Goal: Information Seeking & Learning: Learn about a topic

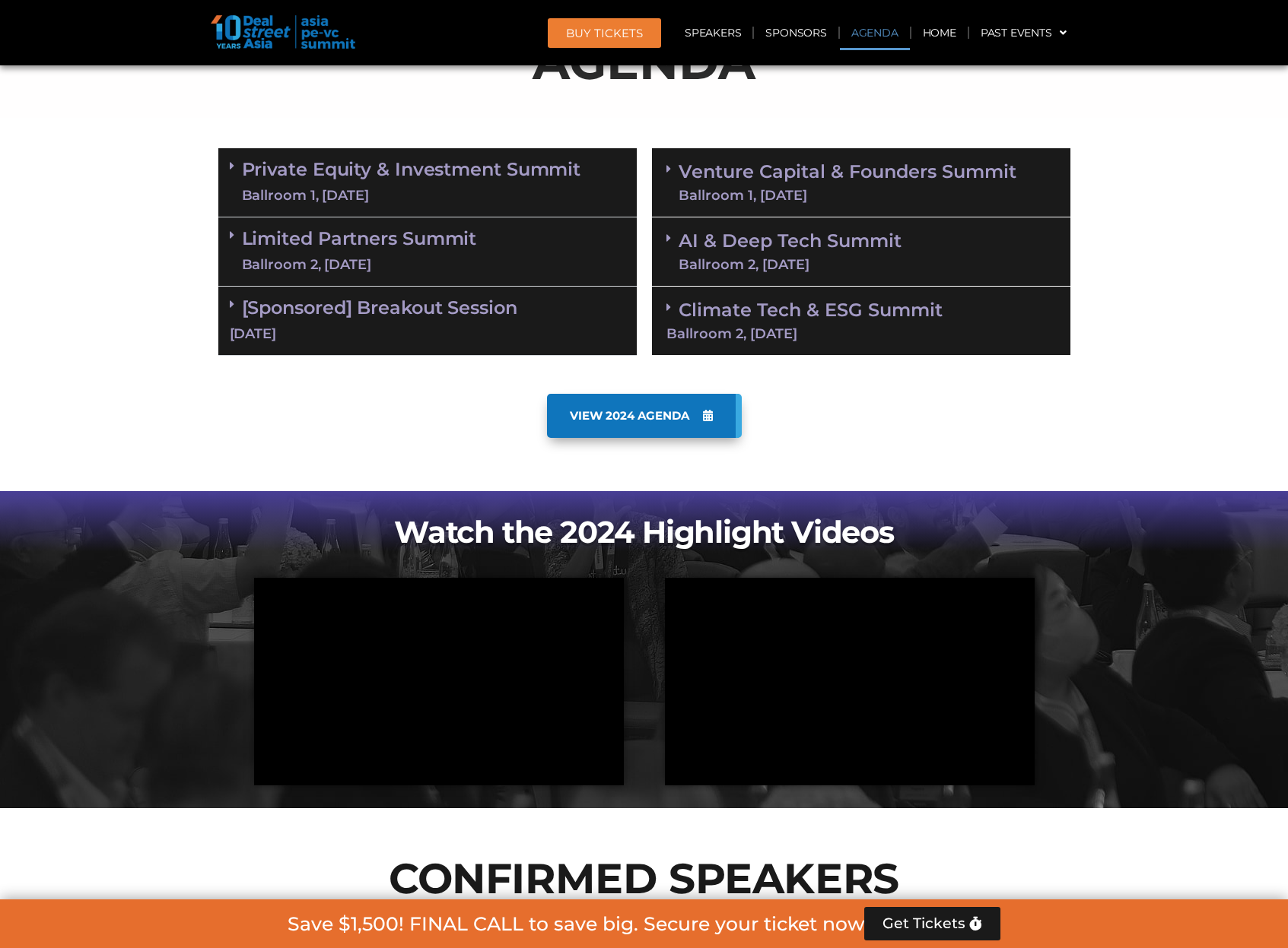
scroll to position [859, 0]
click at [382, 177] on link "Private Equity & Investment Summit Ballroom 1, [DATE]" at bounding box center [411, 182] width 340 height 46
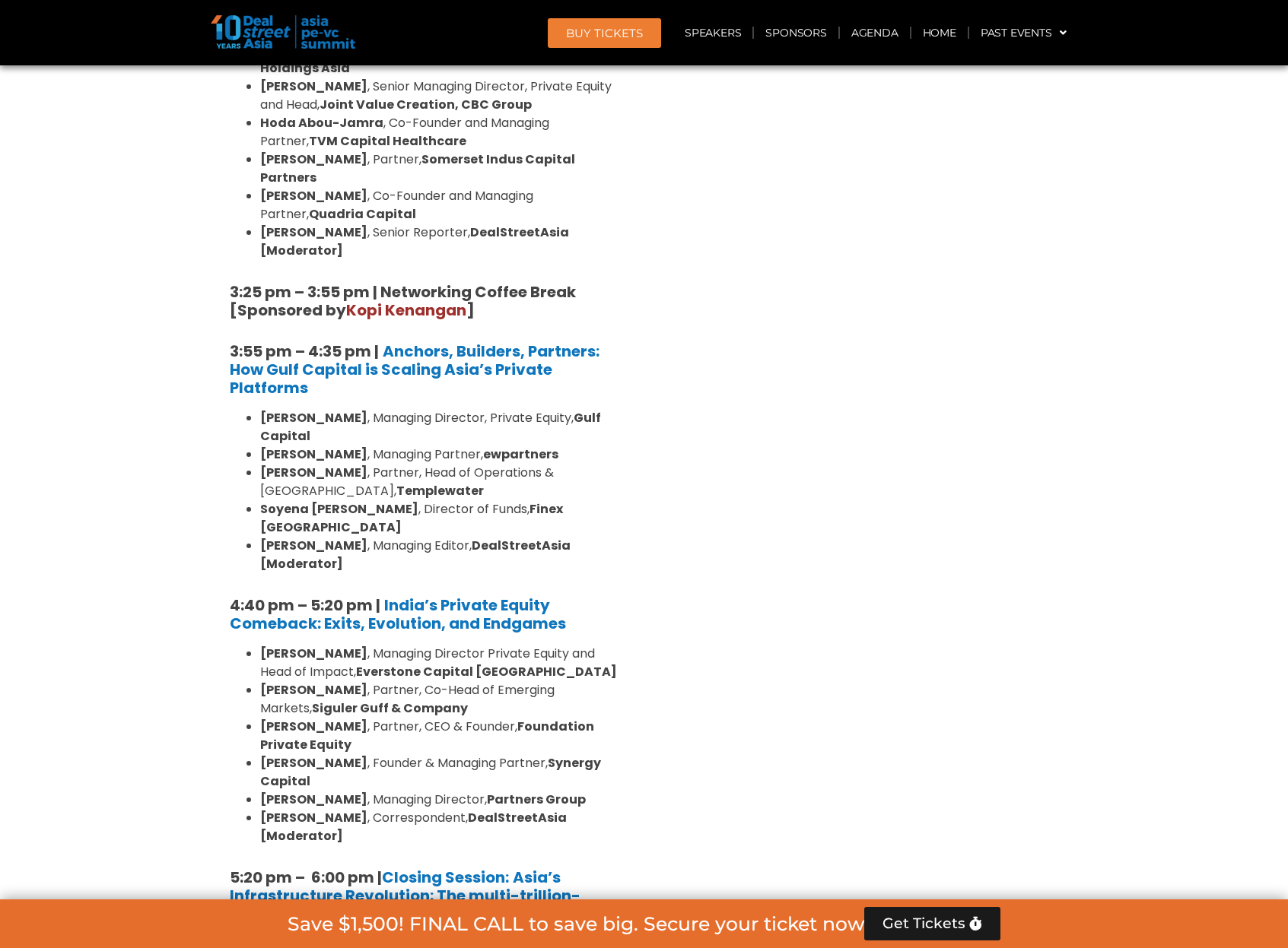
scroll to position [2549, 0]
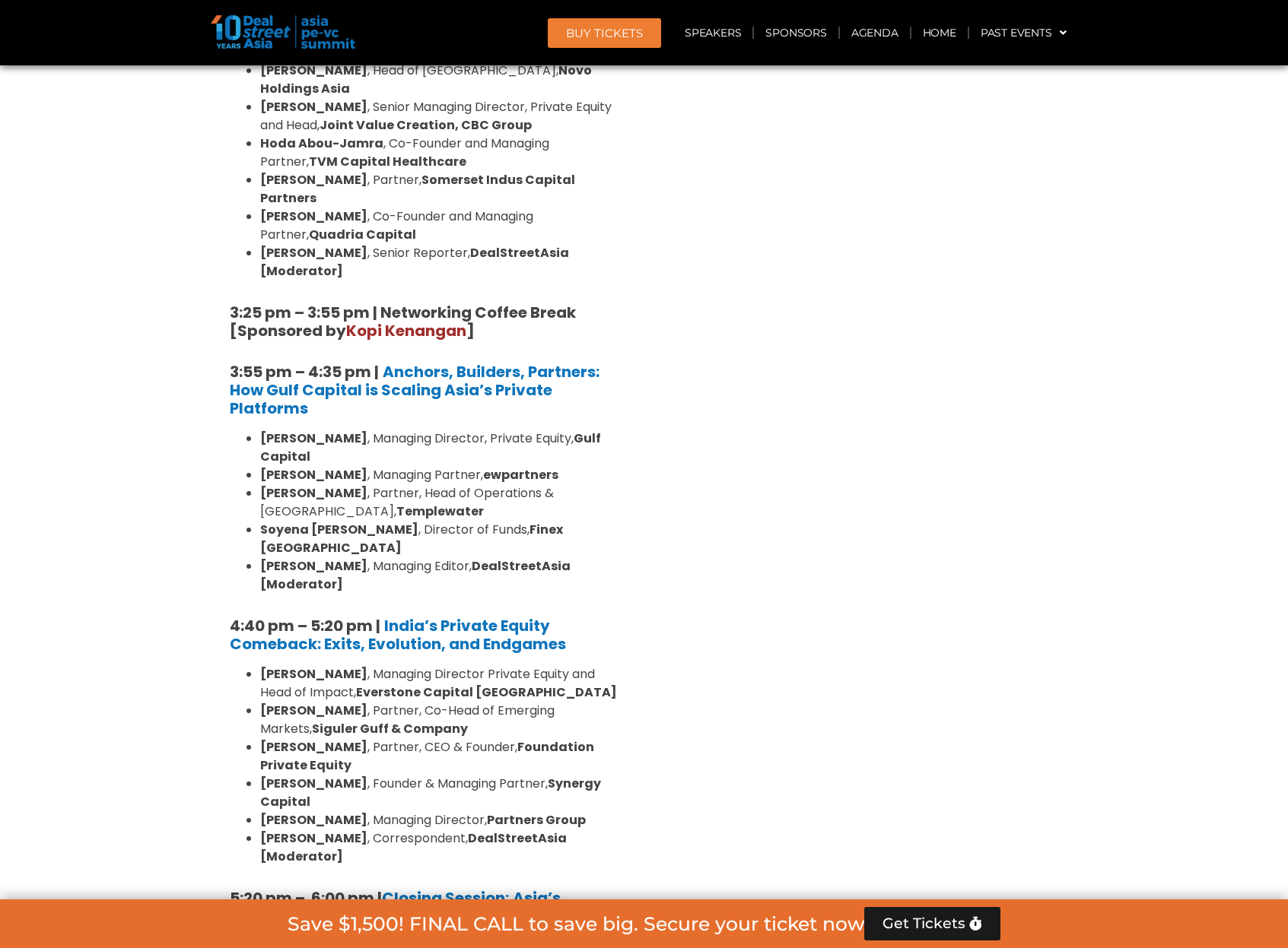
scroll to position [2454, 0]
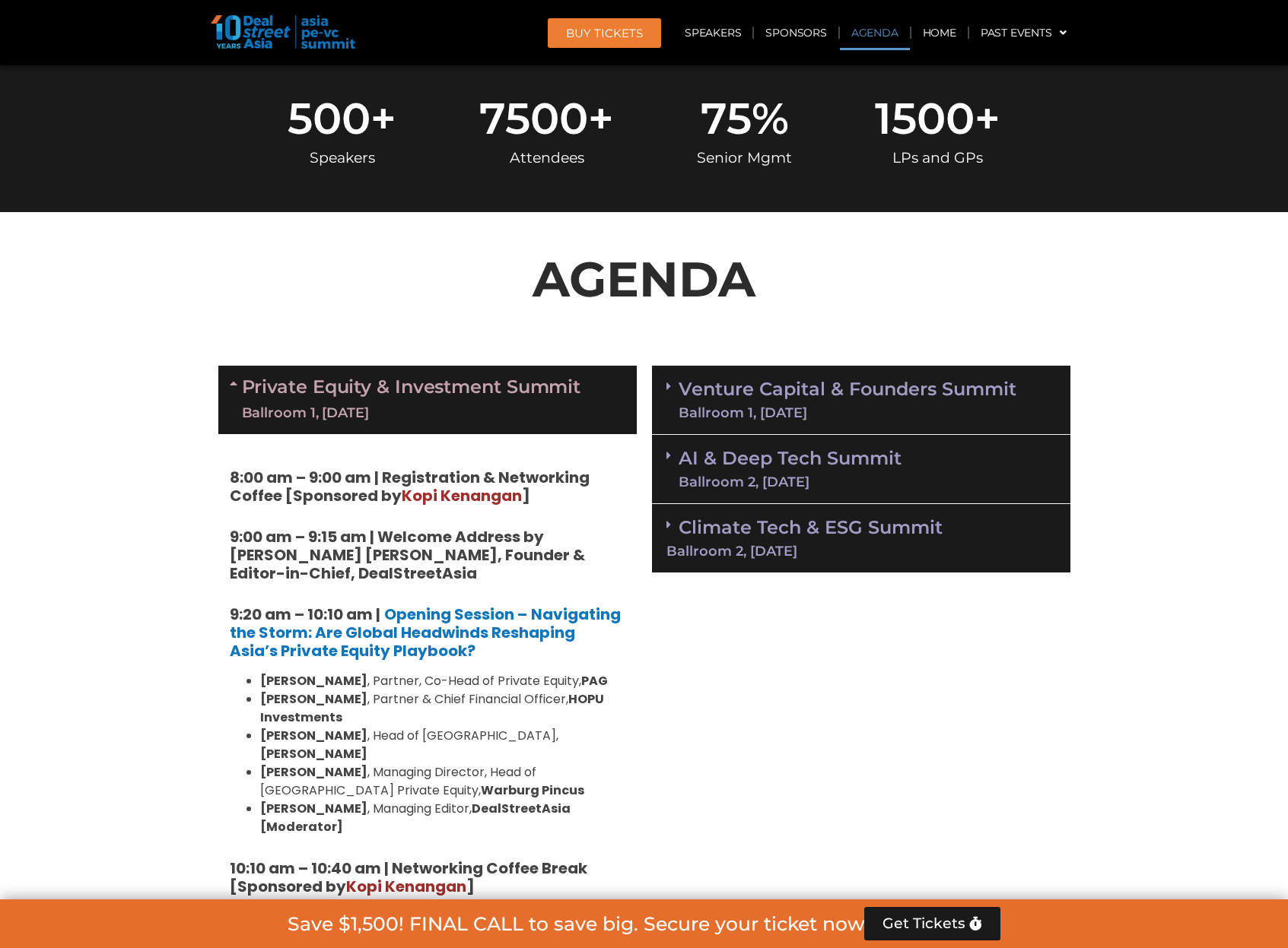
scroll to position [638, 0]
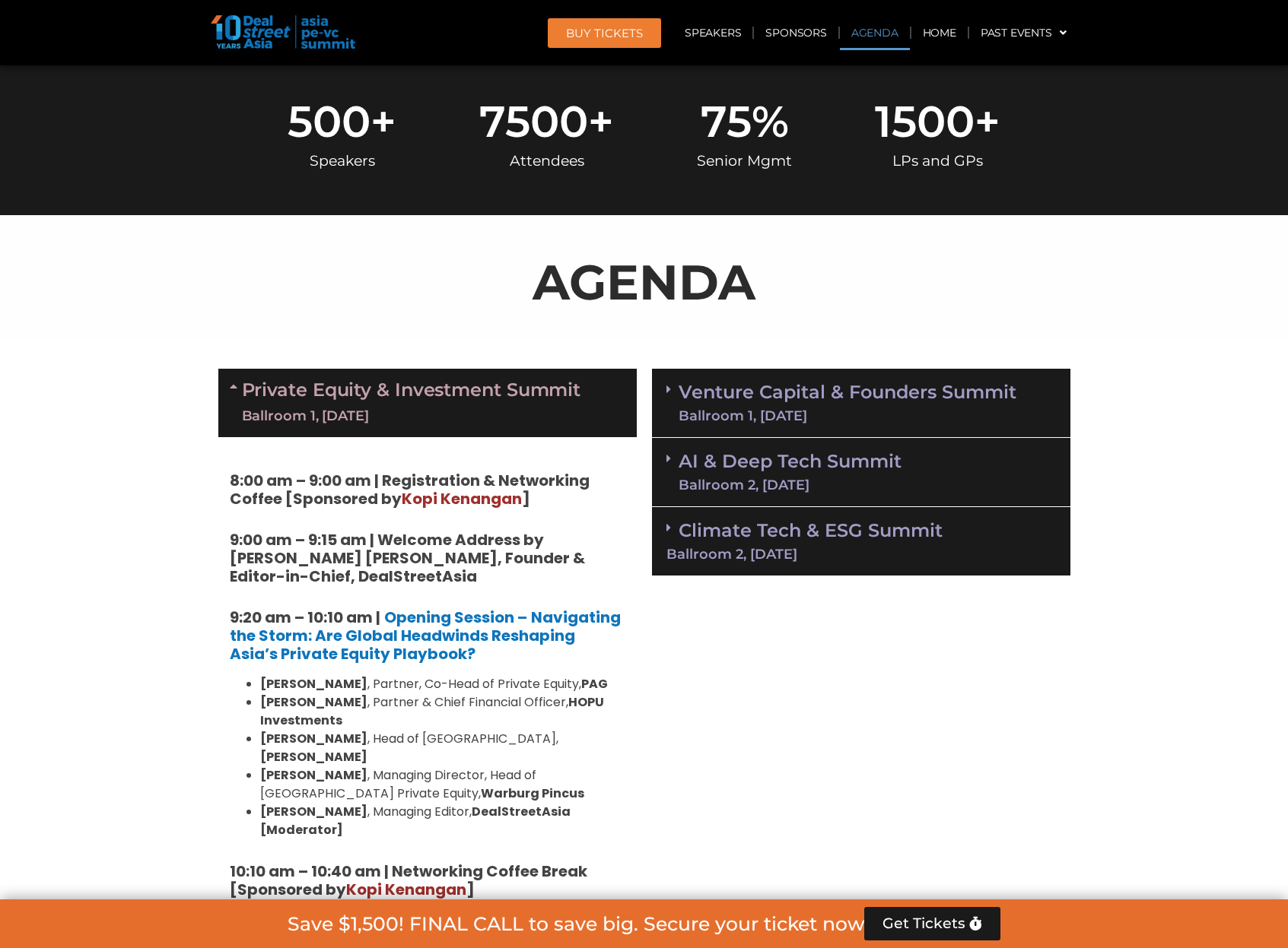
click at [923, 403] on link "Venture Capital & Founders​ Summit Ballroom 1, [DATE]" at bounding box center [847, 402] width 338 height 40
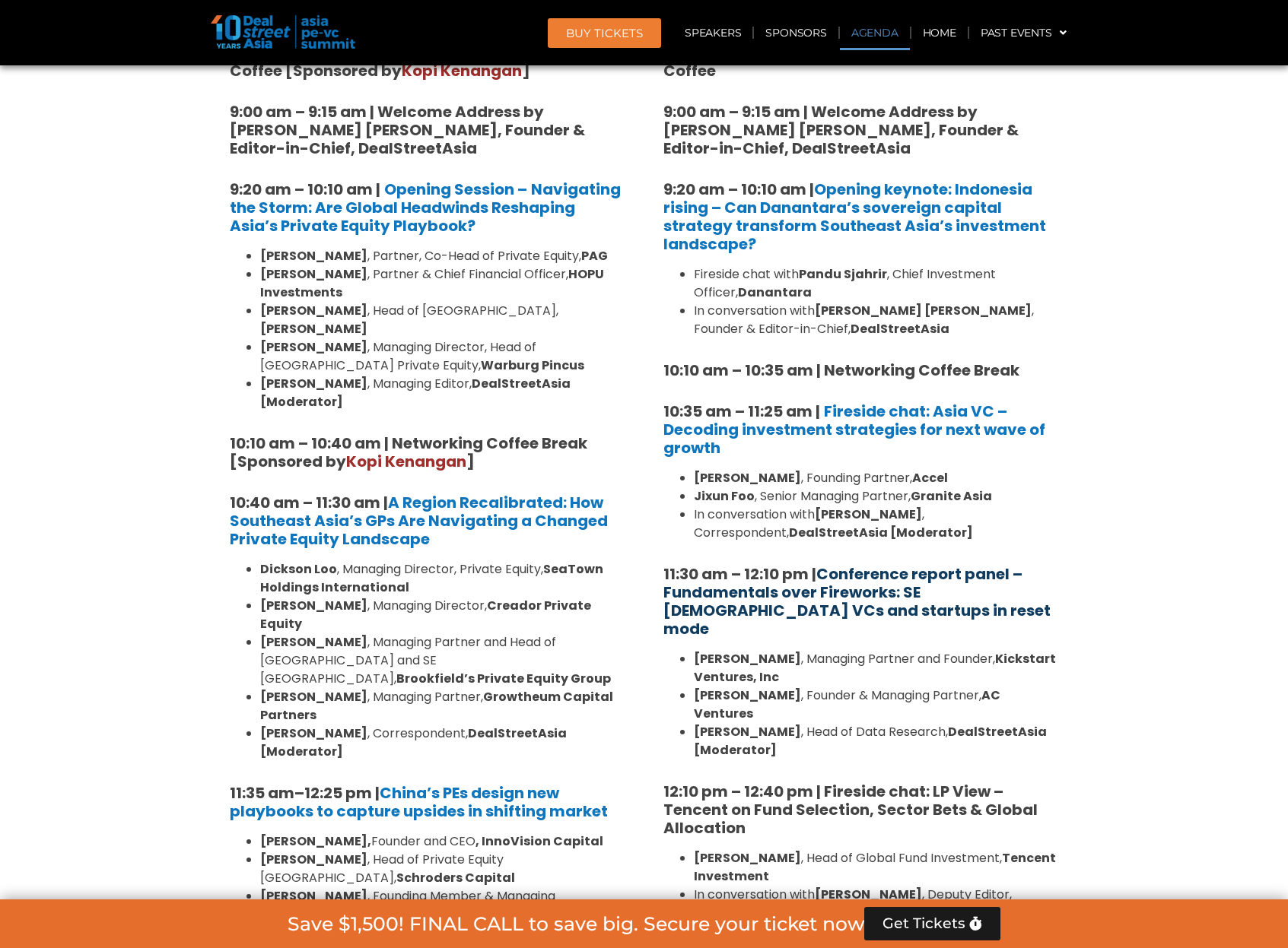
scroll to position [1224, 0]
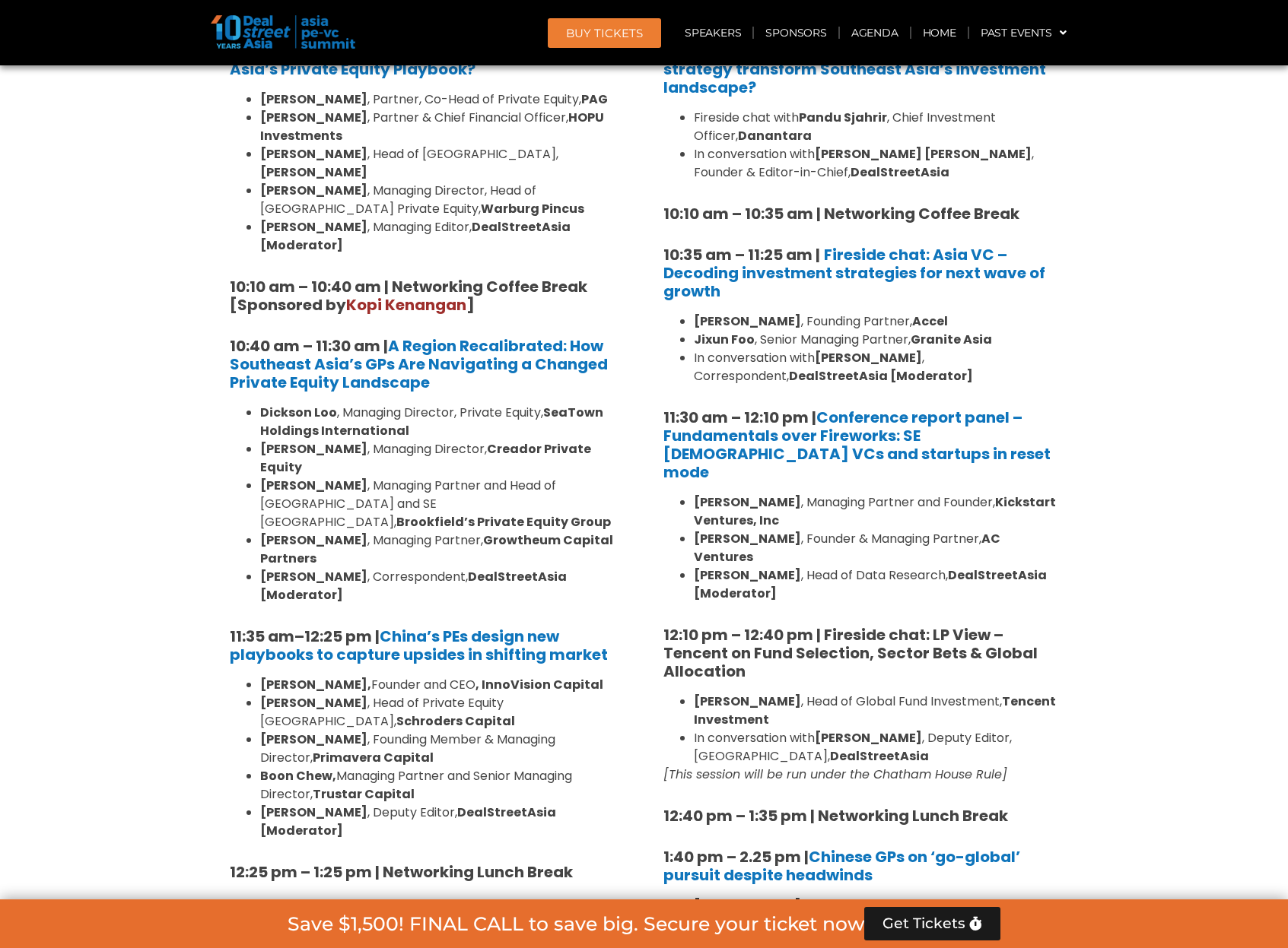
click at [718, 530] on b "[PERSON_NAME]" at bounding box center [747, 538] width 107 height 18
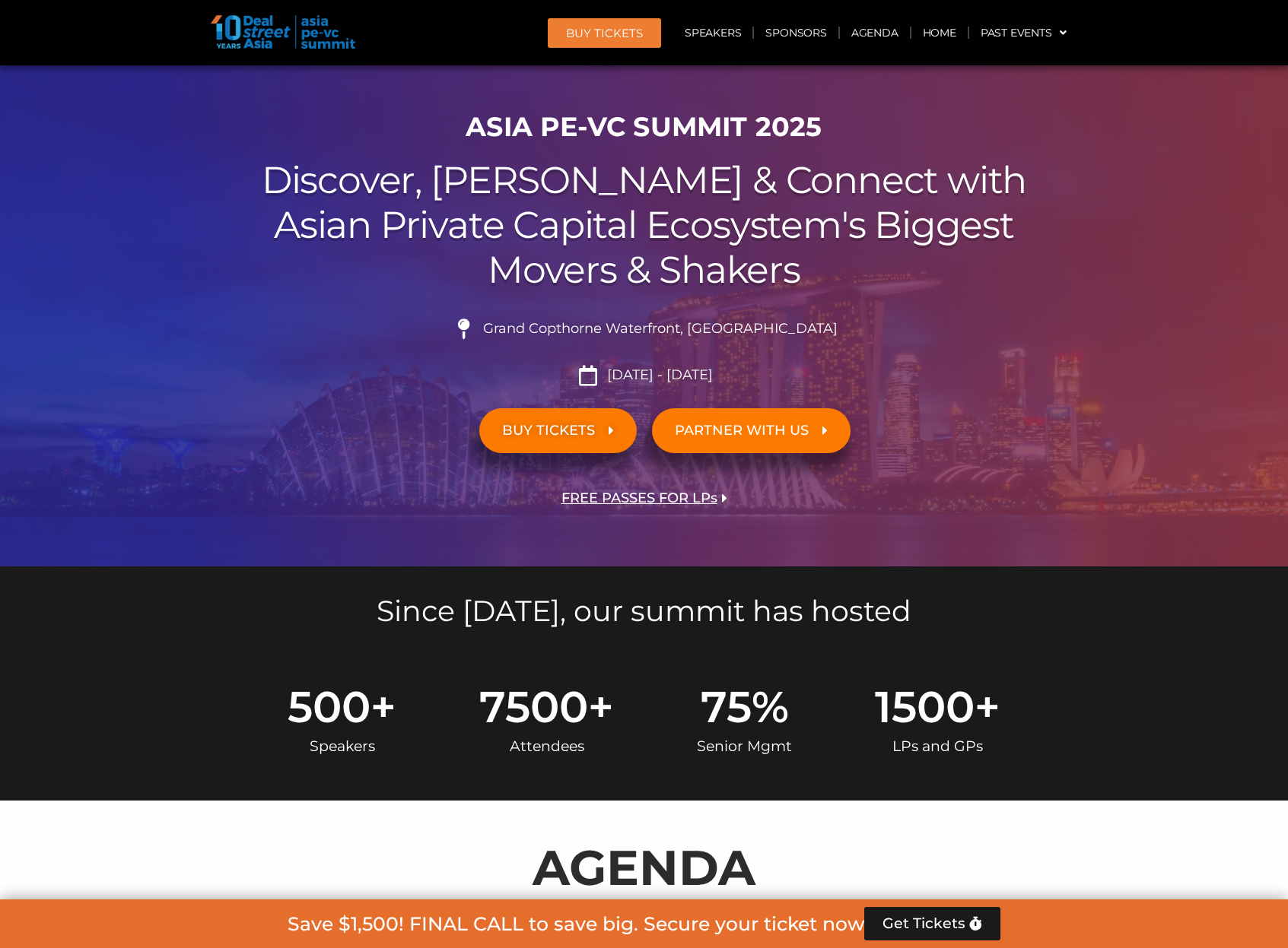
scroll to position [552, 0]
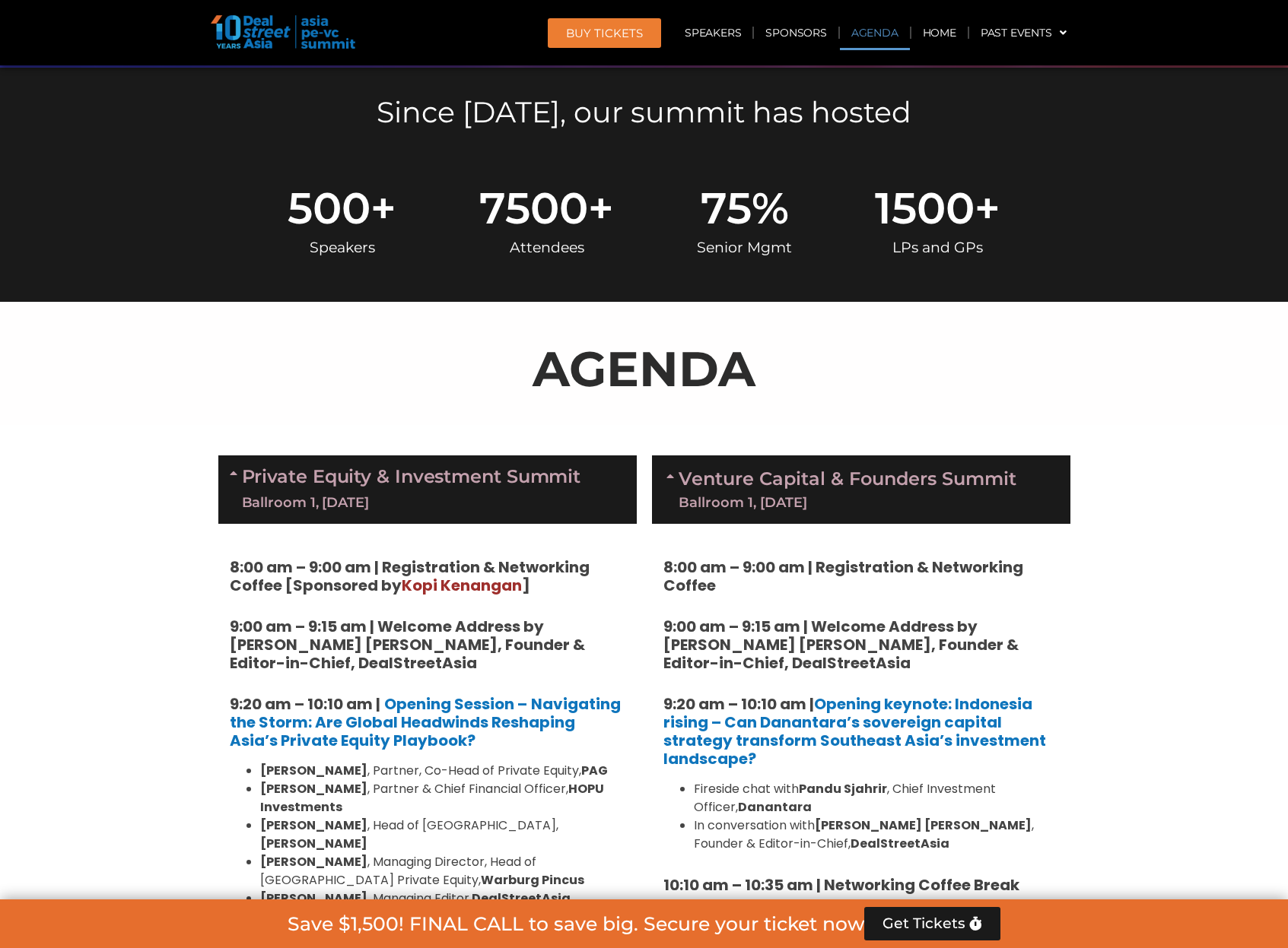
click at [710, 500] on div "Ballroom 1, [DATE]" at bounding box center [847, 502] width 338 height 14
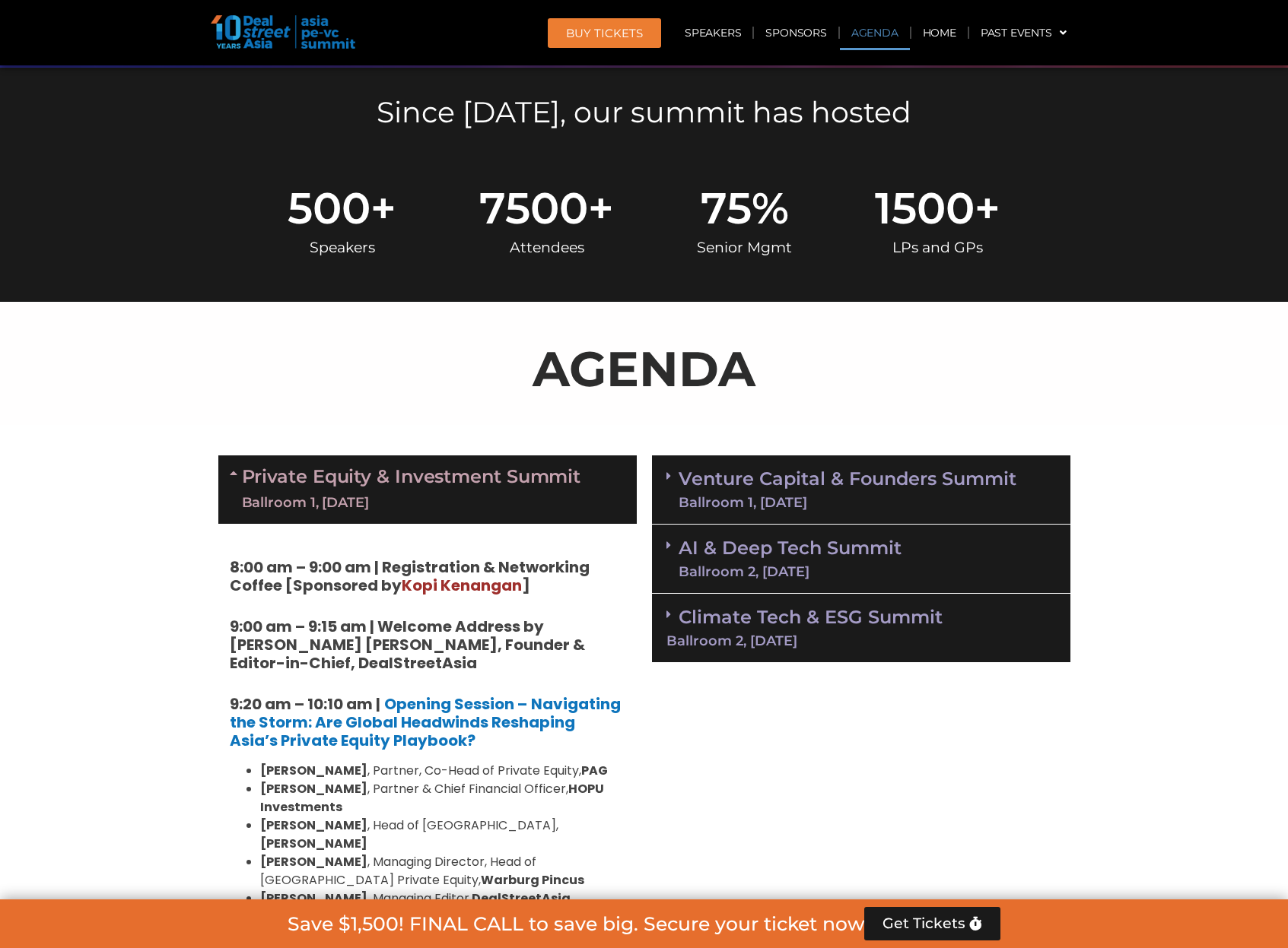
click at [727, 547] on link "AI & Deep Tech Summit Ballroom 2, [DATE]" at bounding box center [790, 559] width 223 height 40
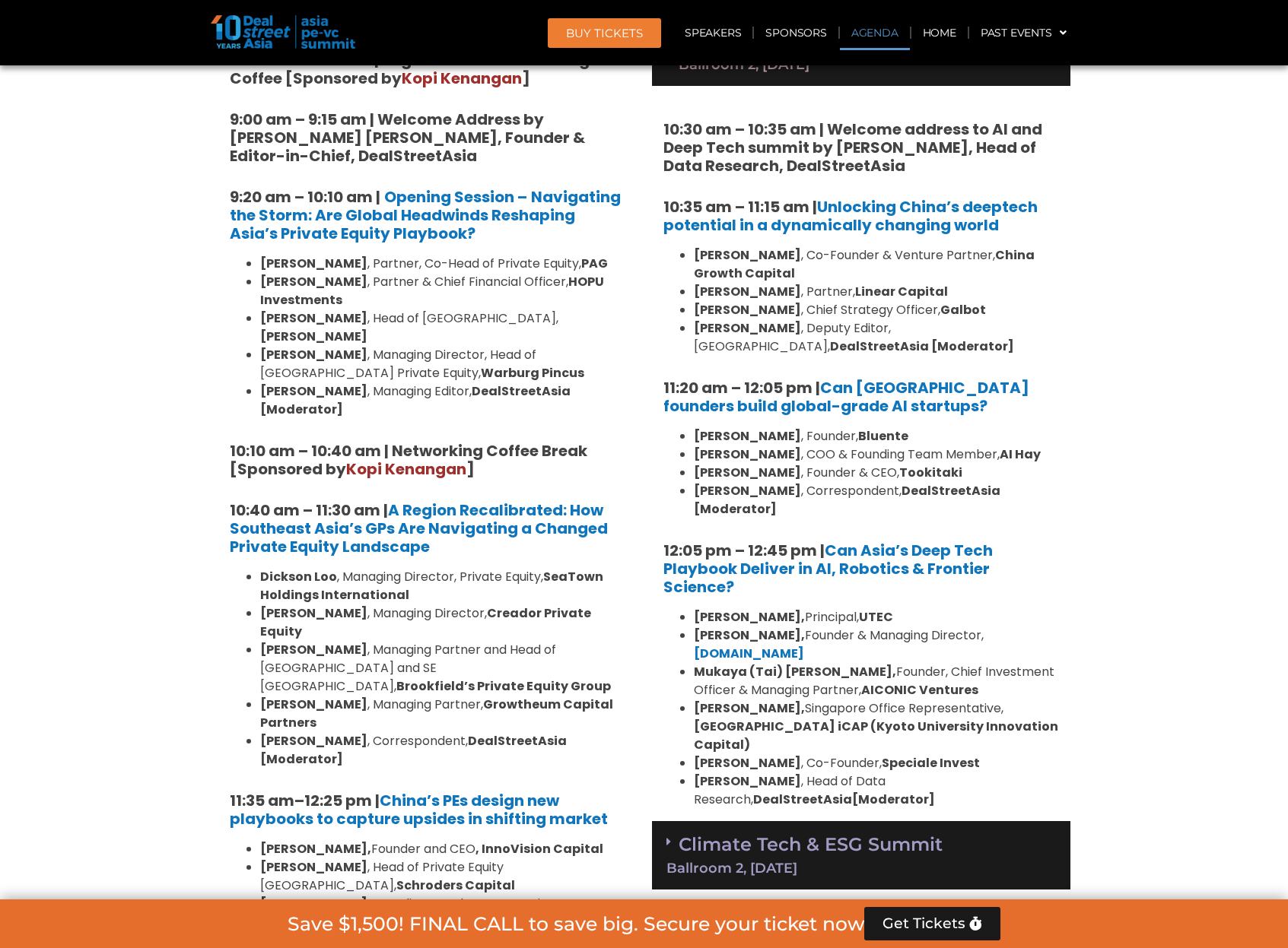
scroll to position [1101, 0]
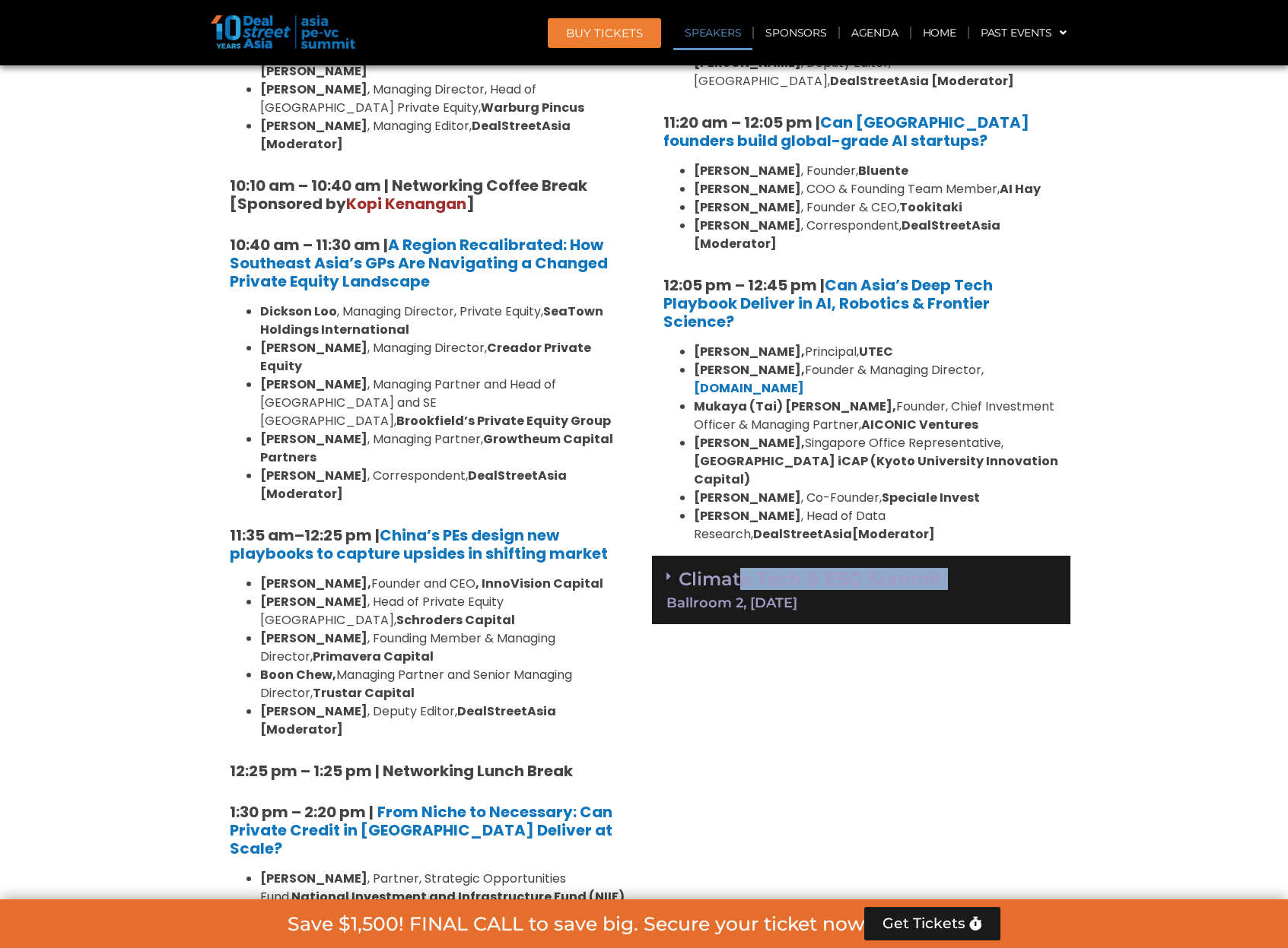
click at [740, 569] on div "Climate Tech & ESG Summit Ballroom 2, [DATE]" at bounding box center [861, 591] width 419 height 69
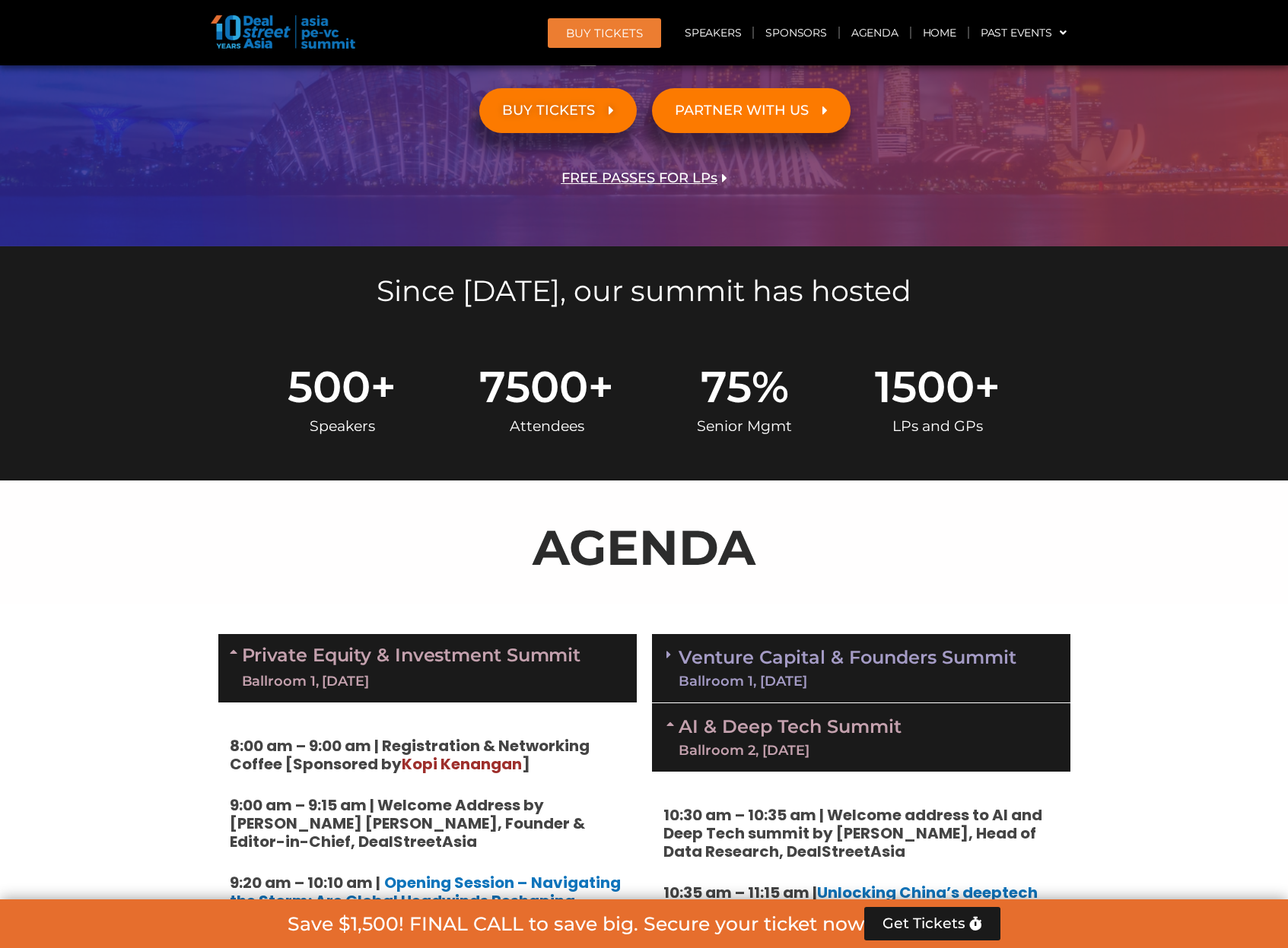
scroll to position [185, 0]
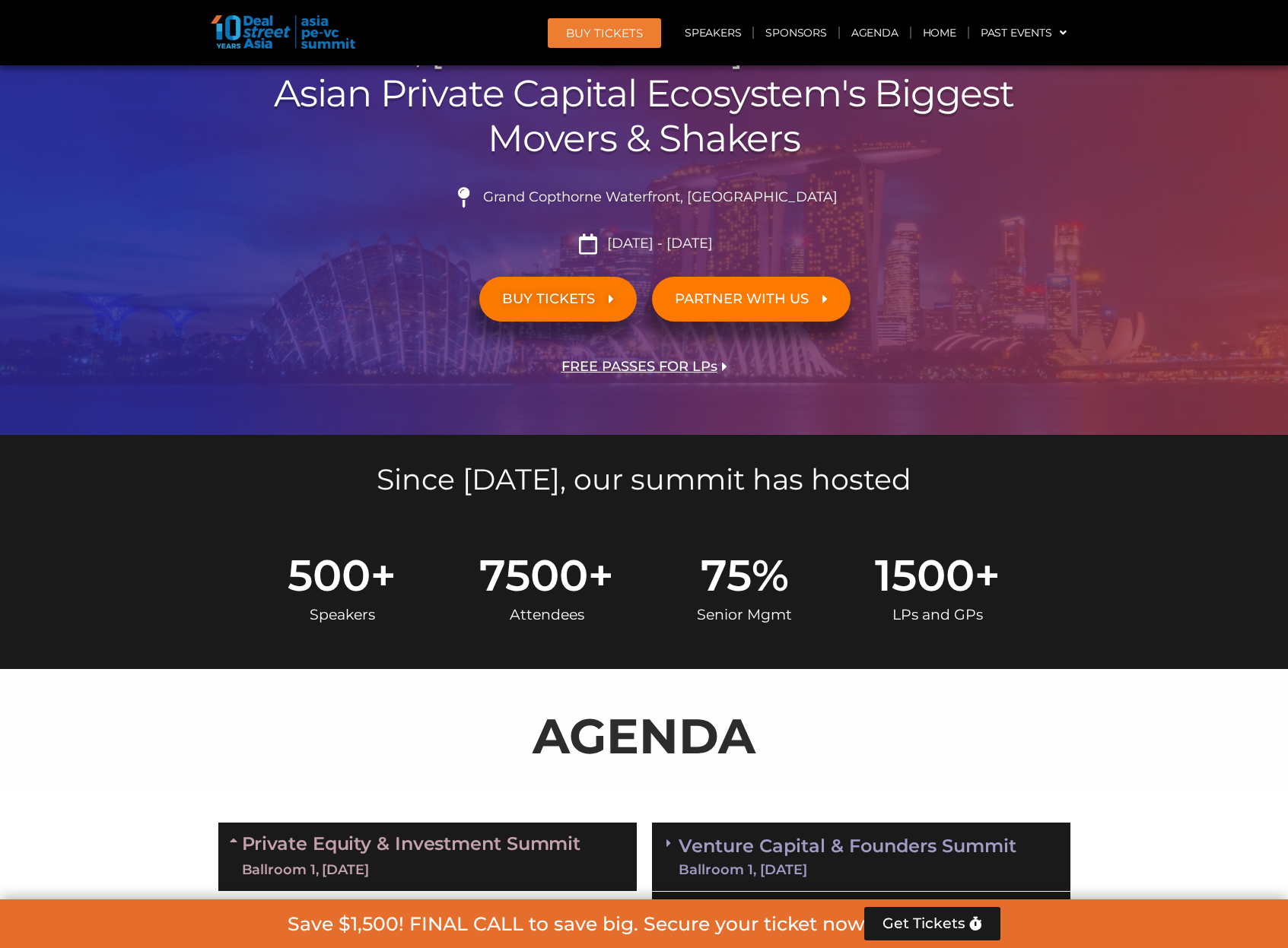
click at [602, 297] on span "BUY TICKETS" at bounding box center [558, 299] width 112 height 15
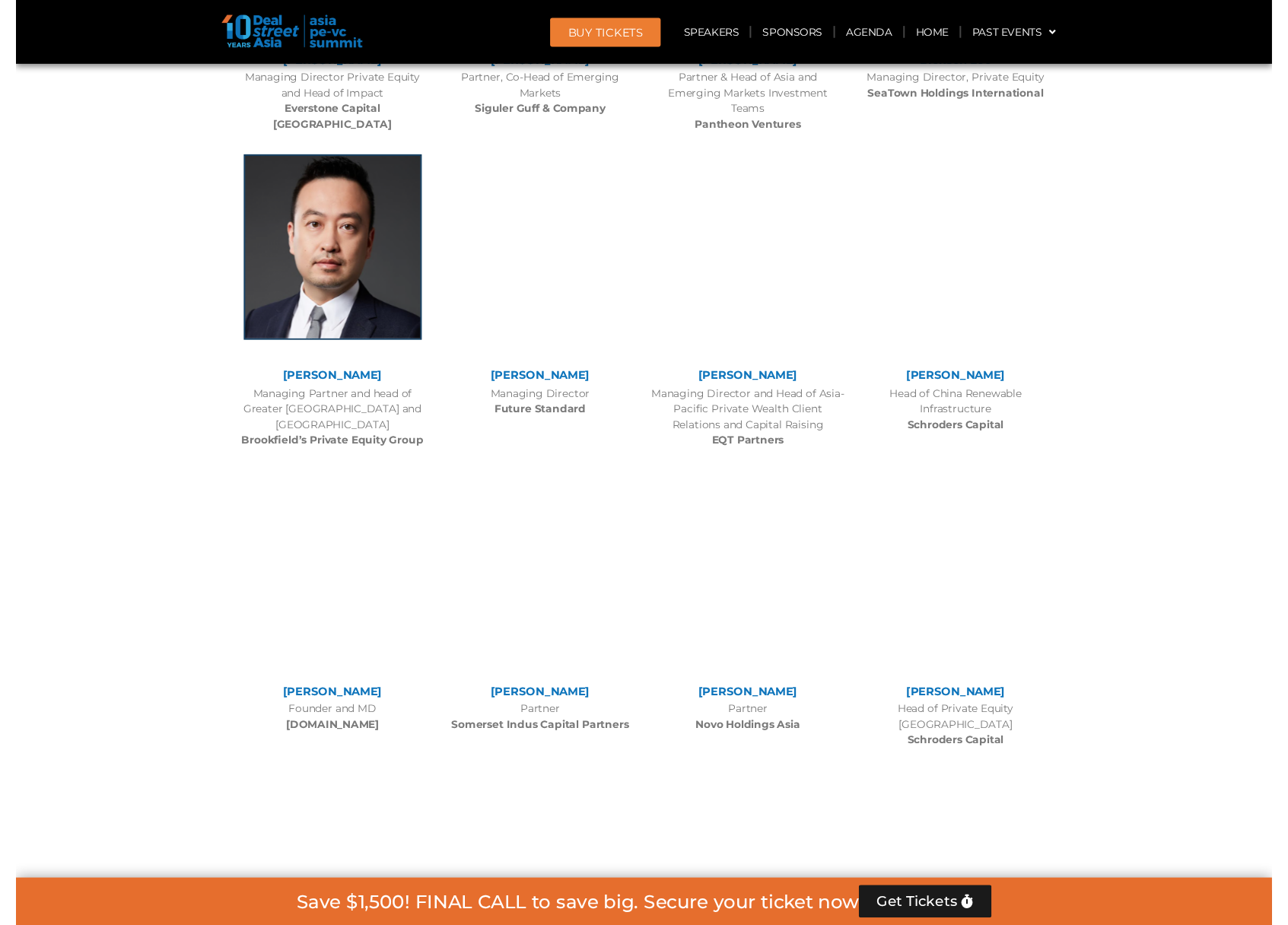
scroll to position [6962, 0]
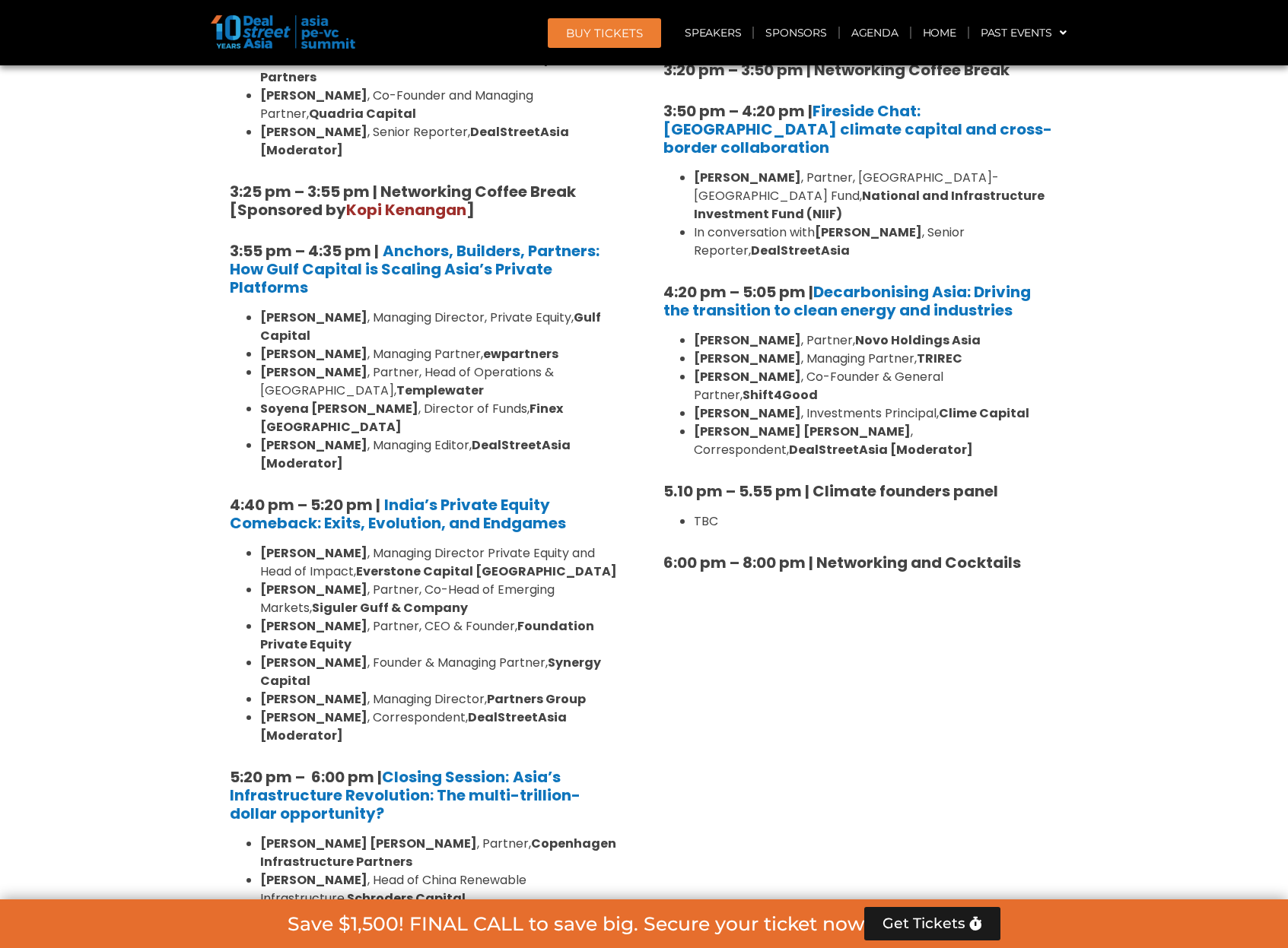
scroll to position [2860, 0]
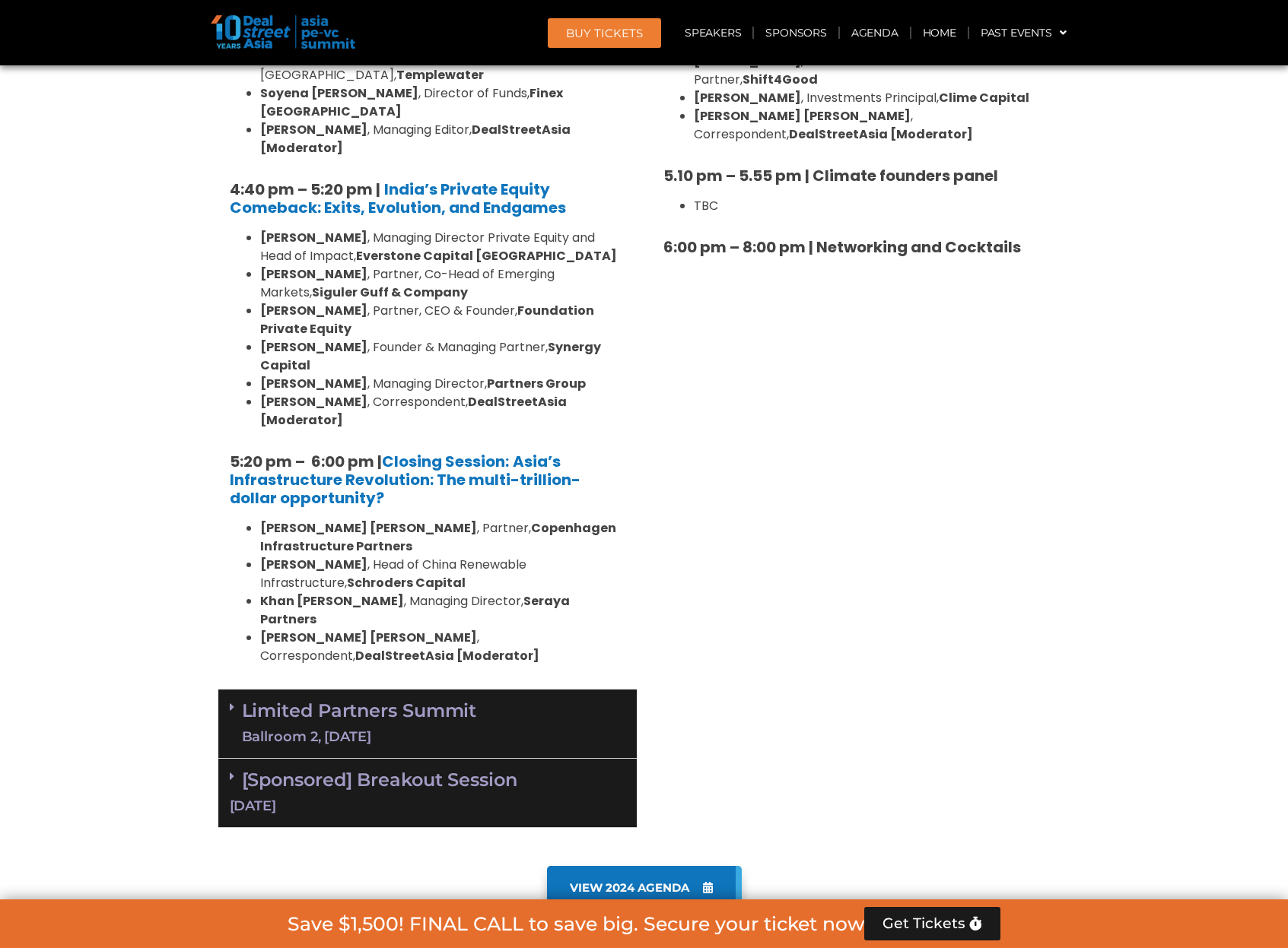
click at [549, 690] on div "Limited Partners [GEOGRAPHIC_DATA] 2, [DATE]" at bounding box center [427, 725] width 419 height 69
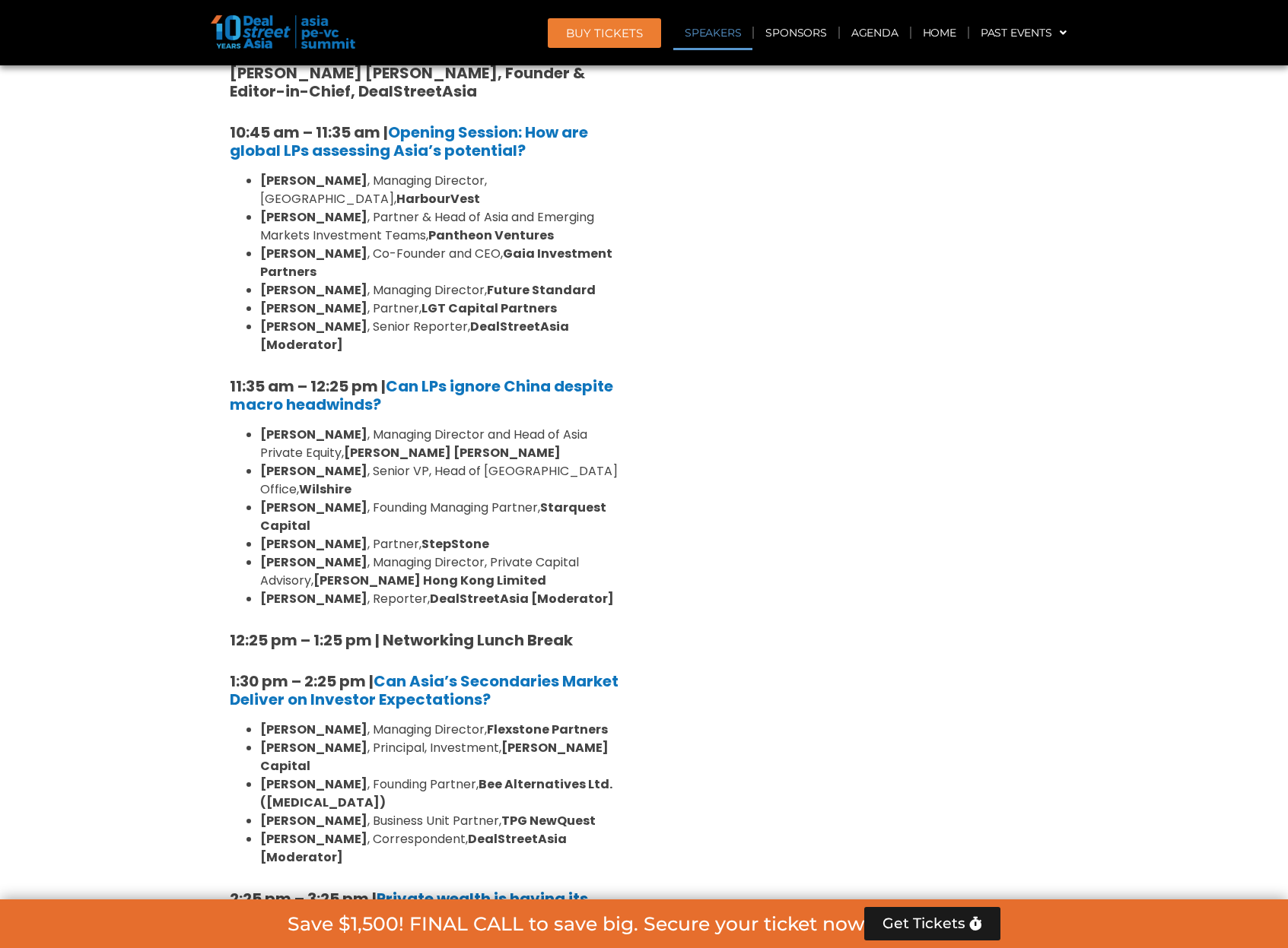
scroll to position [4569, 0]
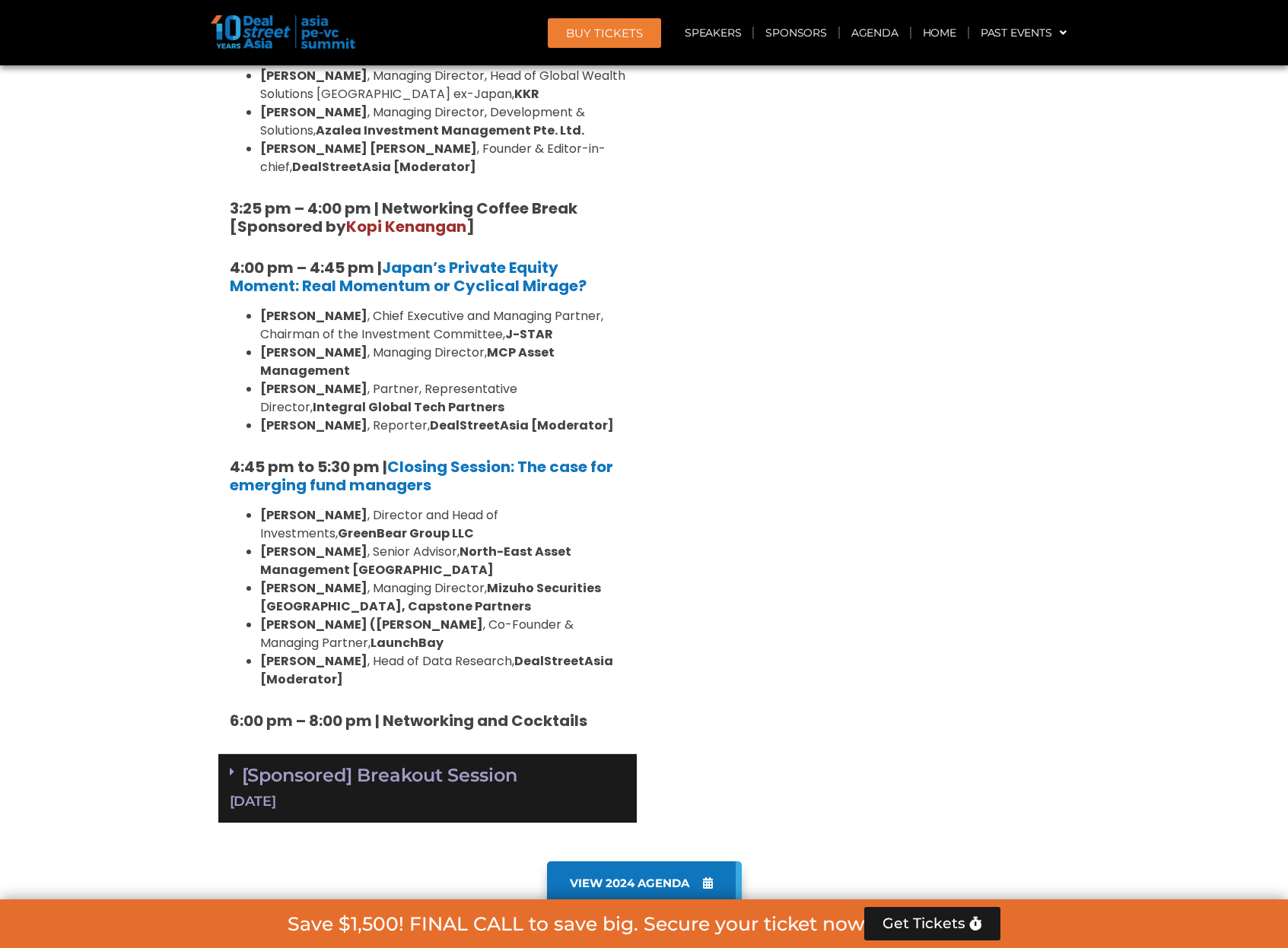
click at [502, 792] on div "[DATE]" at bounding box center [427, 802] width 395 height 19
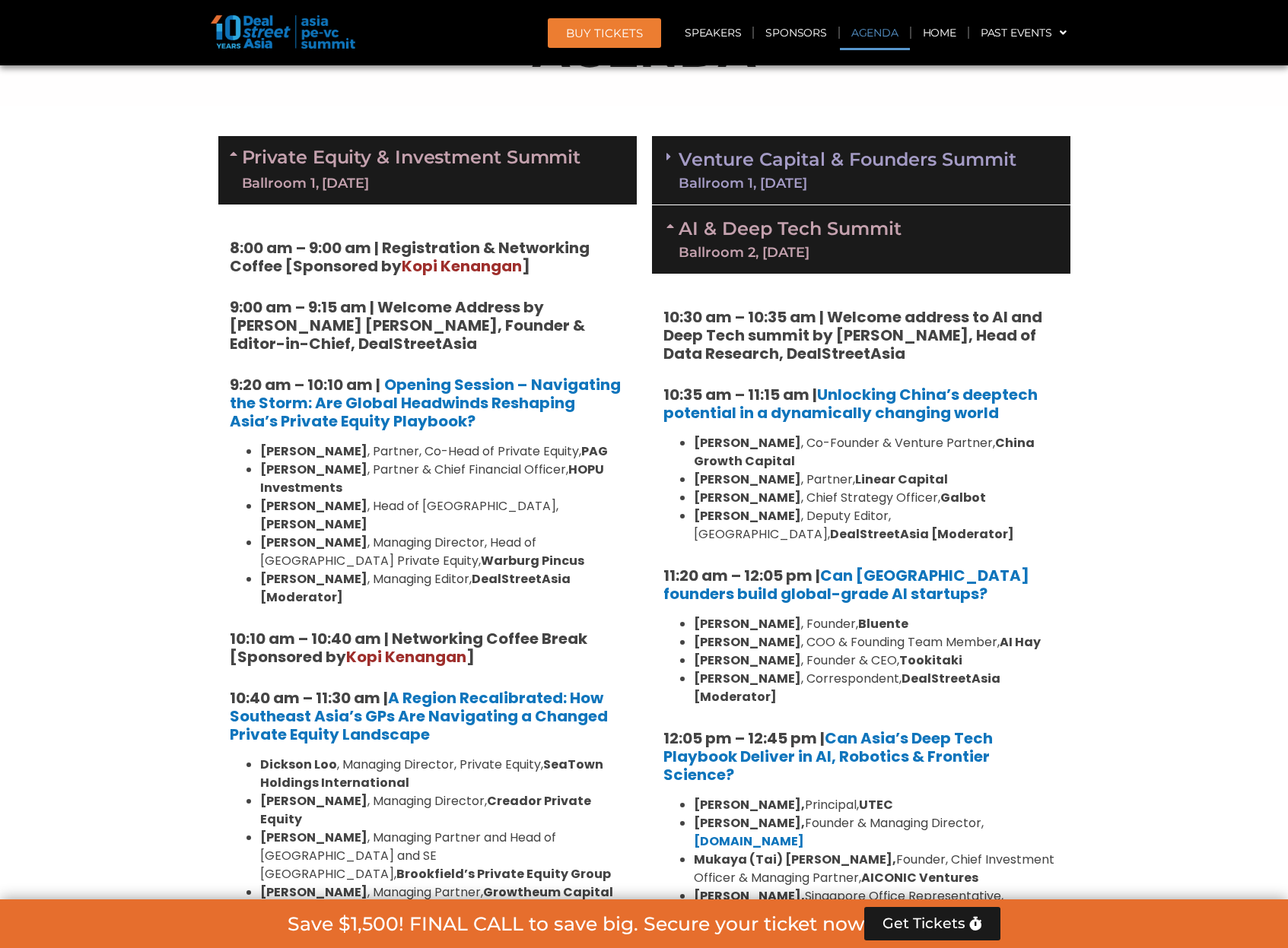
scroll to position [690, 0]
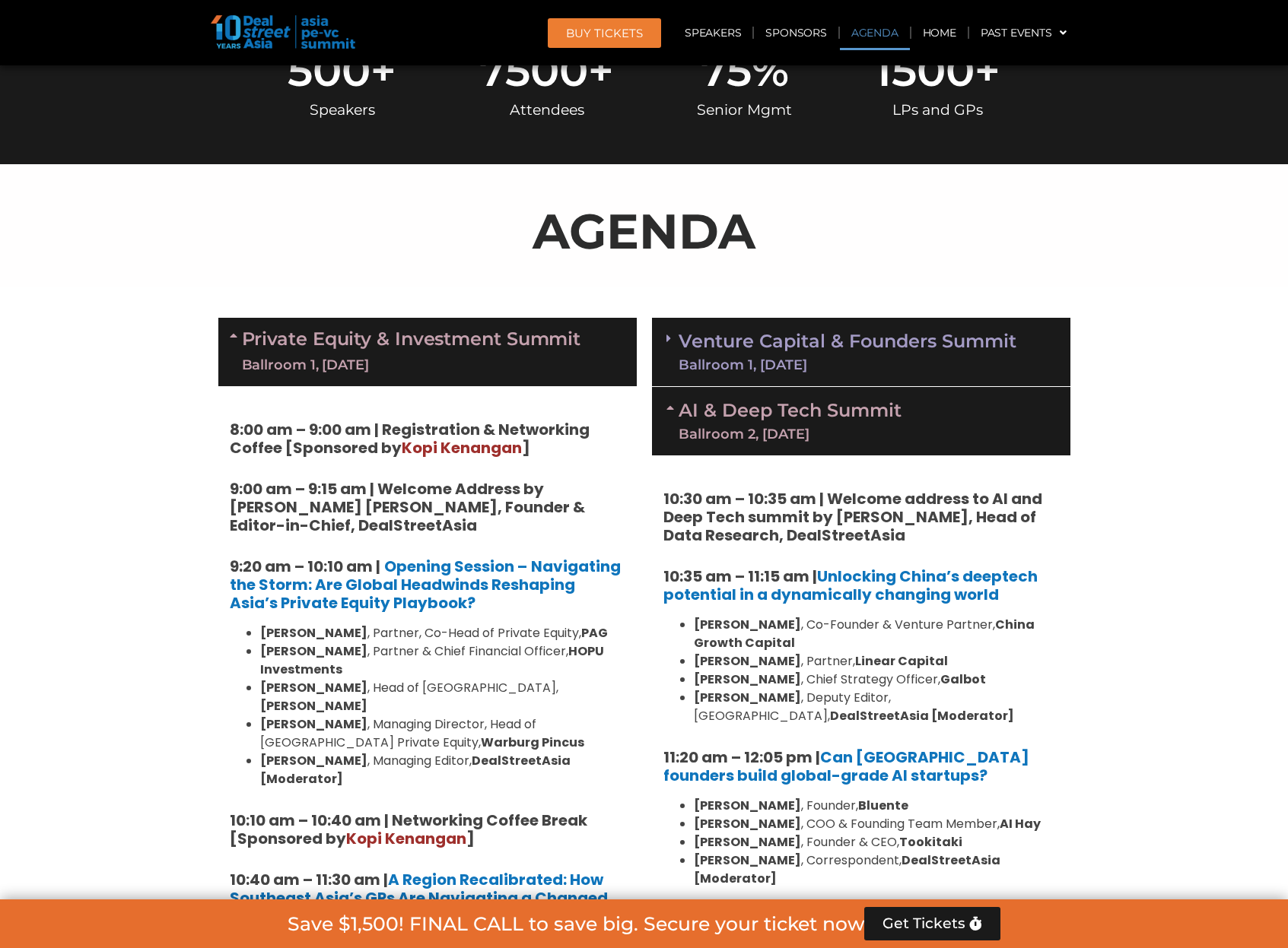
click at [807, 360] on div "Ballroom 1, [DATE]" at bounding box center [847, 364] width 338 height 14
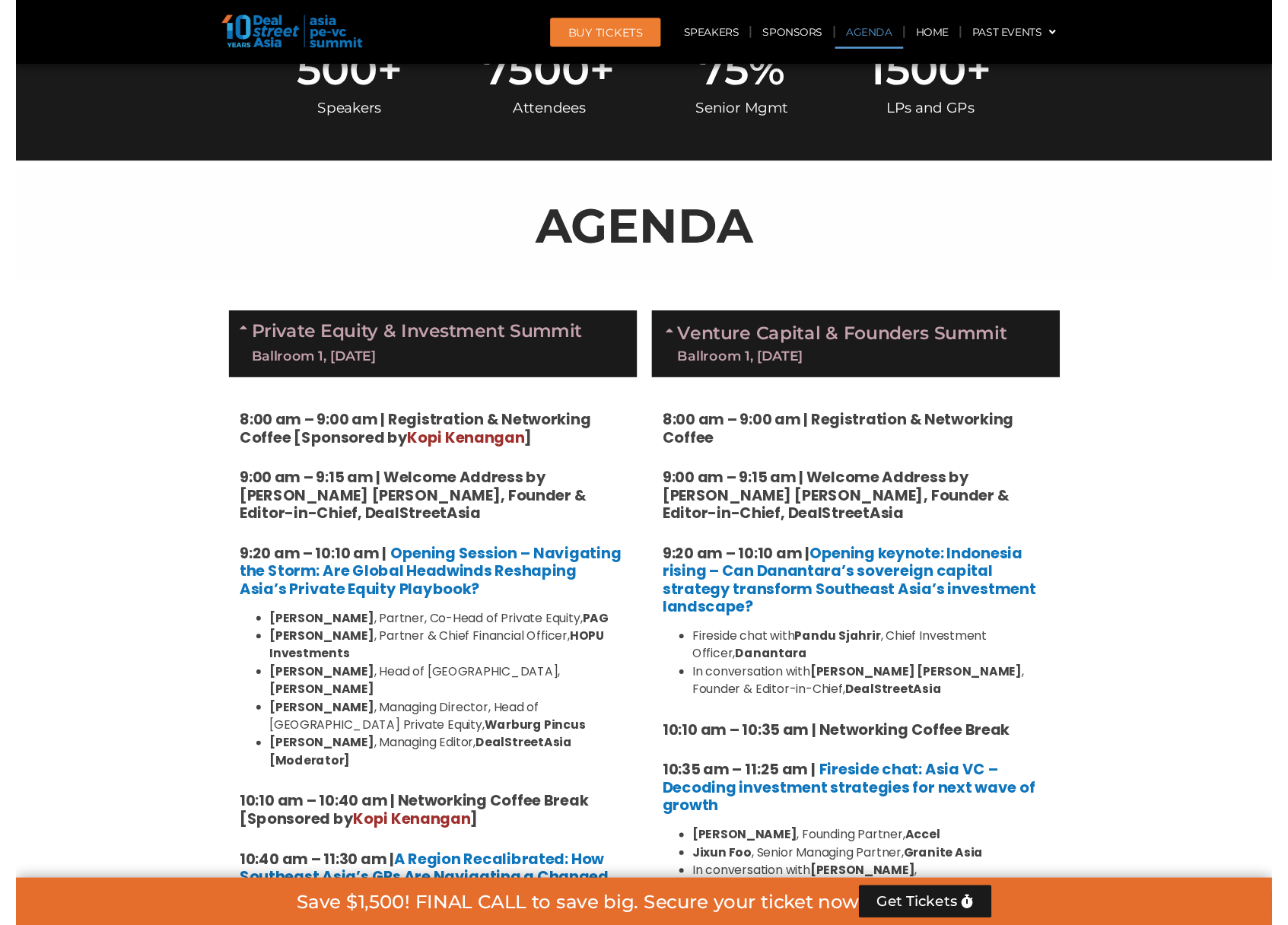
scroll to position [2273, 0]
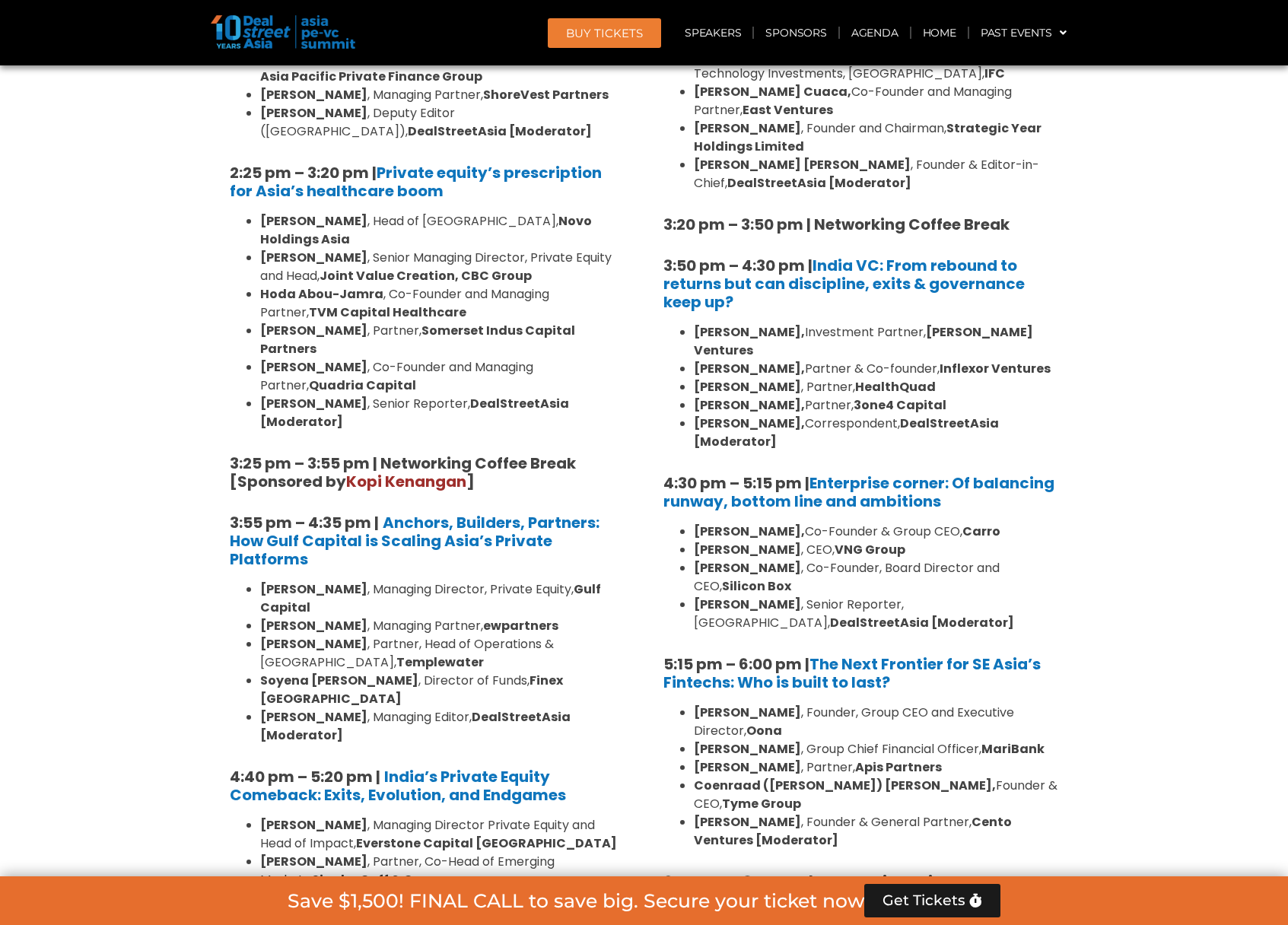
click at [744, 541] on b "[PERSON_NAME]" at bounding box center [747, 550] width 107 height 18
click at [830, 614] on strong "DealStreetAsia [Moderator]" at bounding box center [922, 623] width 184 height 18
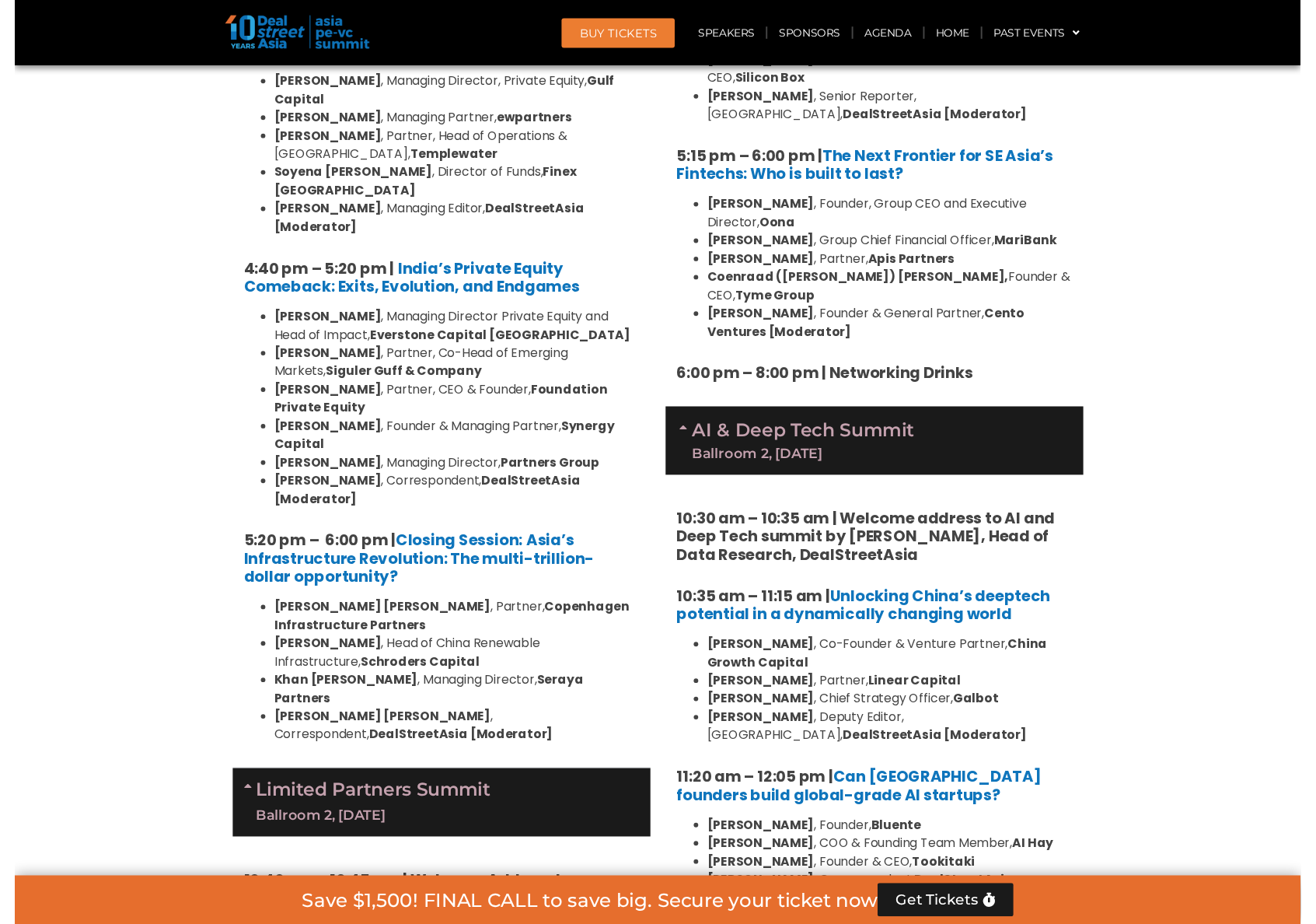
scroll to position [2303, 0]
